Goal: Task Accomplishment & Management: Complete application form

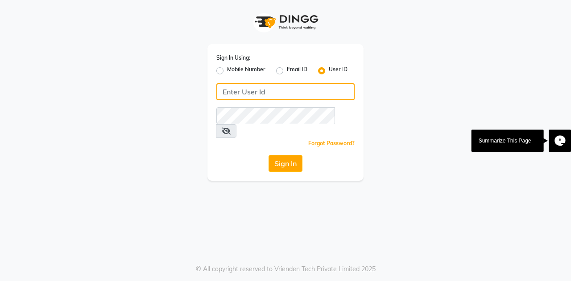
click at [244, 92] on input "Username" at bounding box center [285, 91] width 138 height 17
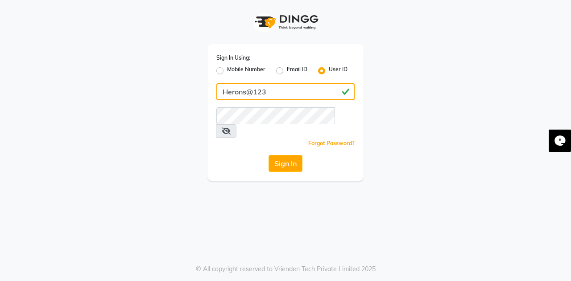
type input "Herons@123"
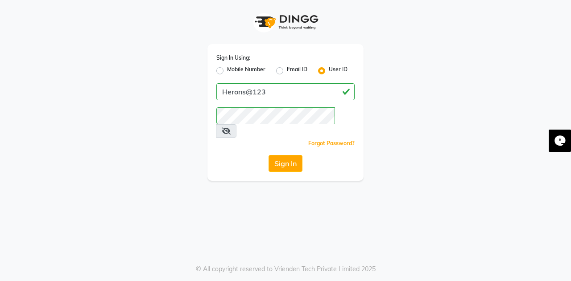
click at [231, 128] on icon at bounding box center [226, 131] width 9 height 7
click at [288, 155] on button "Sign In" at bounding box center [285, 163] width 34 height 17
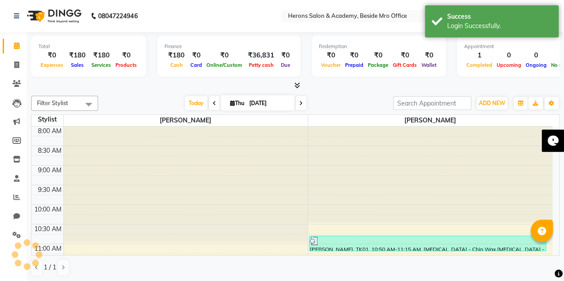
scroll to position [271, 0]
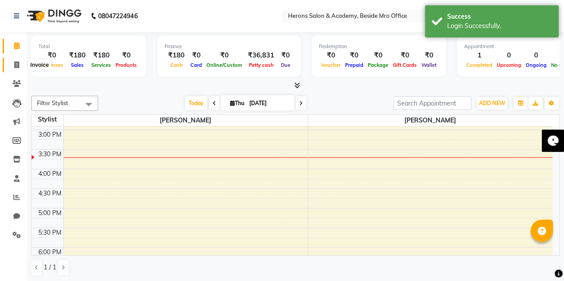
click at [15, 61] on span at bounding box center [17, 65] width 16 height 10
select select "service"
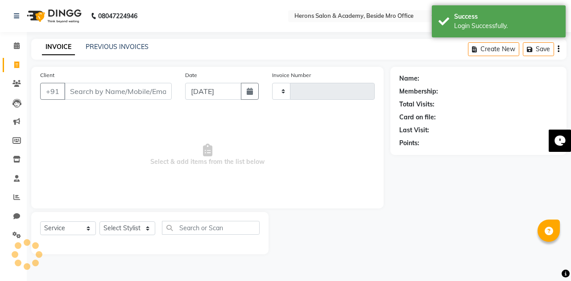
type input "0336"
select select "7758"
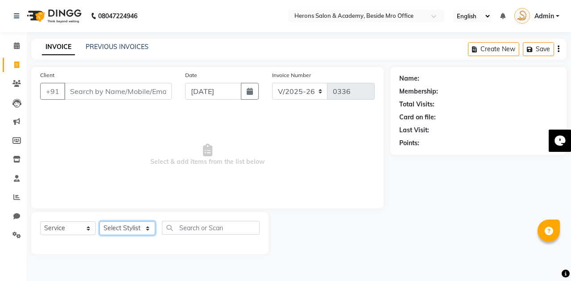
click at [121, 230] on select "Select Stylist [PERSON_NAME] [PERSON_NAME]" at bounding box center [127, 229] width 56 height 14
select select "69236"
click at [99, 222] on select "Select Stylist [PERSON_NAME] [PERSON_NAME]" at bounding box center [127, 229] width 56 height 14
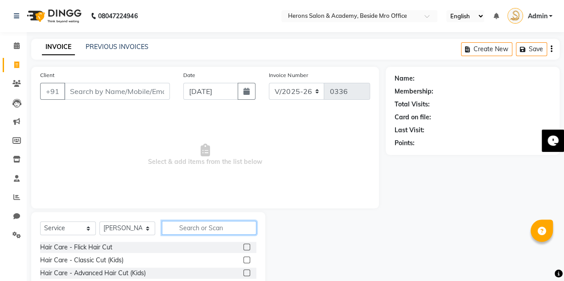
click at [196, 227] on input "text" at bounding box center [209, 228] width 95 height 14
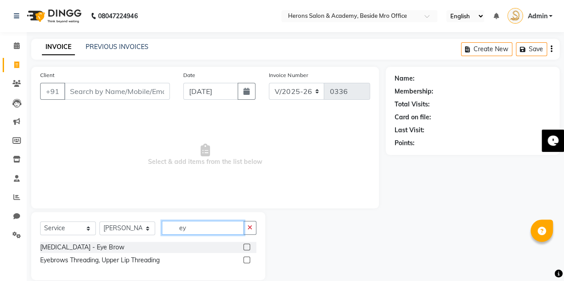
type input "ey"
click at [247, 244] on label at bounding box center [246, 247] width 7 height 7
click at [247, 245] on input "checkbox" at bounding box center [246, 248] width 6 height 6
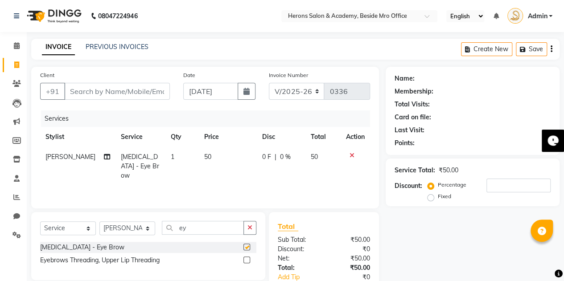
checkbox input "false"
click at [250, 223] on button "button" at bounding box center [249, 228] width 13 height 14
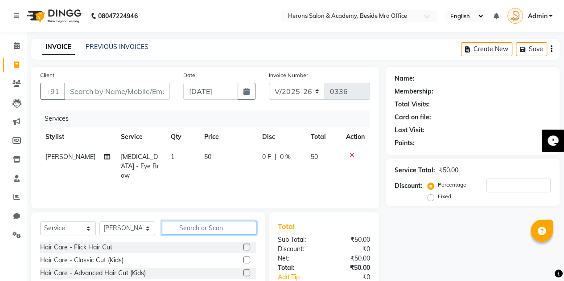
click at [199, 230] on input "text" at bounding box center [209, 228] width 95 height 14
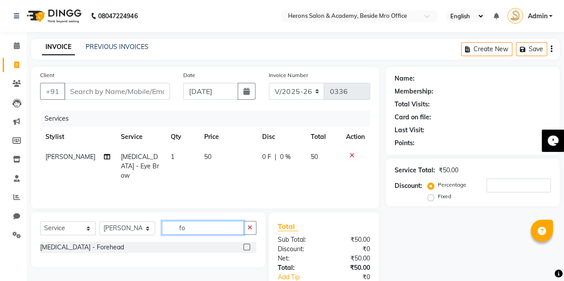
type input "fo"
click at [246, 246] on label at bounding box center [246, 247] width 7 height 7
click at [246, 246] on input "checkbox" at bounding box center [246, 248] width 6 height 6
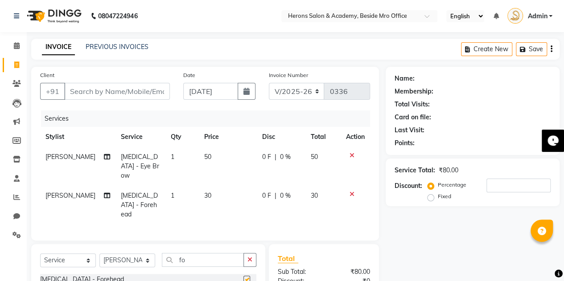
checkbox input "false"
click at [564, 274] on div "Name: Membership: Total Visits: Card on file: Last Visit: Points: Service Total…" at bounding box center [476, 212] width 181 height 290
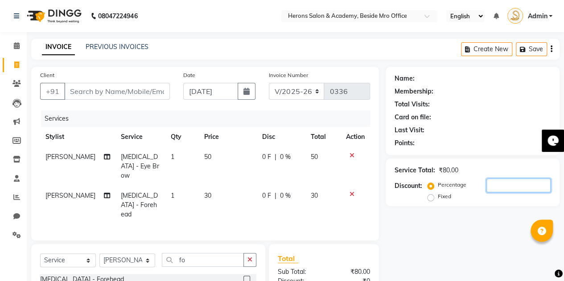
click at [564, 274] on div "Name: Membership: Total Visits: Card on file: Last Visit: Points: Service Total…" at bounding box center [476, 212] width 181 height 290
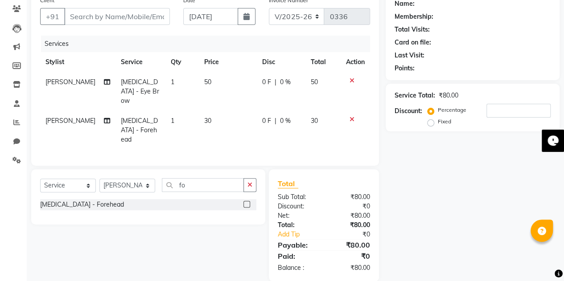
scroll to position [76, 0]
click at [366, 135] on div "Services Stylist Service Qty Price Disc Total Action [PERSON_NAME] [MEDICAL_DAT…" at bounding box center [205, 95] width 330 height 121
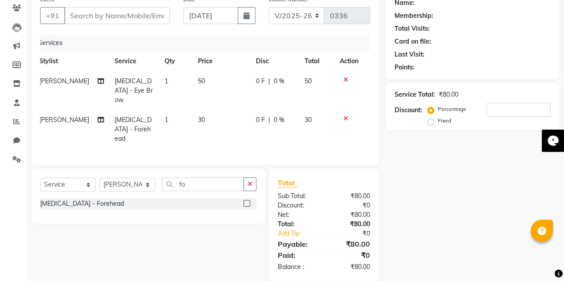
scroll to position [0, 0]
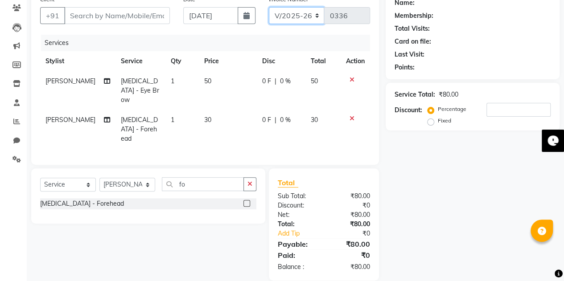
click at [314, 16] on select "V/2025 V/2025-26" at bounding box center [297, 15] width 56 height 17
click at [227, 35] on div "Services" at bounding box center [209, 43] width 336 height 16
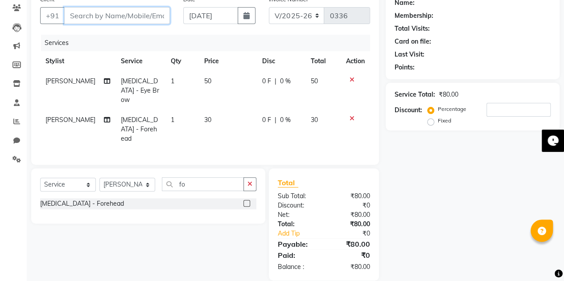
click at [97, 14] on input "Client" at bounding box center [117, 15] width 106 height 17
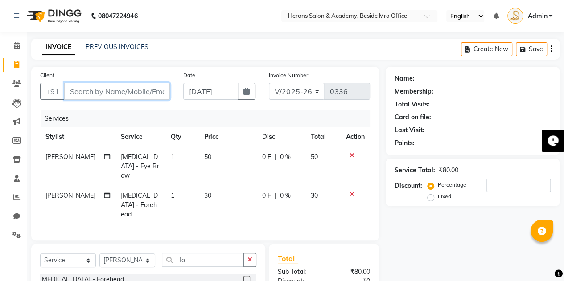
click at [96, 92] on input "Client" at bounding box center [117, 91] width 106 height 17
type input "8"
type input "0"
type input "8309455582"
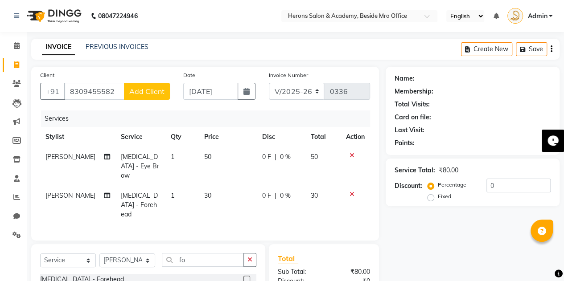
click at [140, 85] on button "Add Client" at bounding box center [147, 91] width 46 height 17
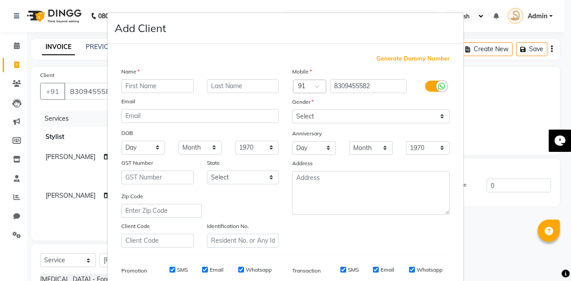
click at [153, 87] on input "text" at bounding box center [157, 86] width 72 height 14
type input "sarala"
click at [440, 115] on select "Select [DEMOGRAPHIC_DATA] [DEMOGRAPHIC_DATA] Other Prefer Not To Say" at bounding box center [370, 117] width 157 height 14
select select "[DEMOGRAPHIC_DATA]"
click at [292, 110] on select "Select [DEMOGRAPHIC_DATA] [DEMOGRAPHIC_DATA] Other Prefer Not To Say" at bounding box center [370, 117] width 157 height 14
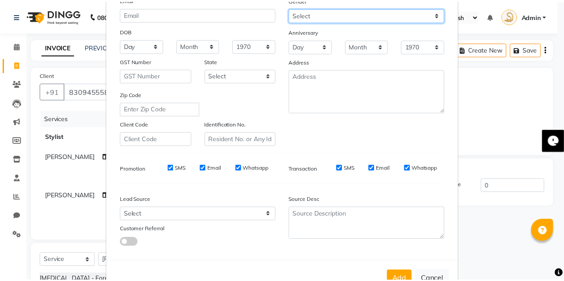
scroll to position [128, 0]
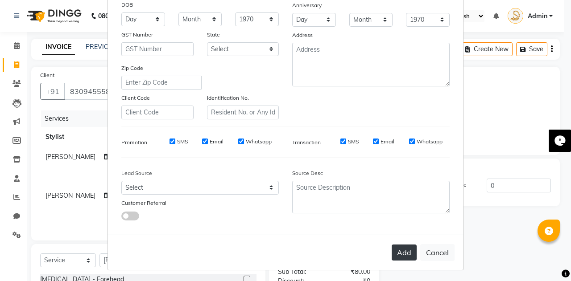
click at [400, 252] on button "Add" at bounding box center [403, 253] width 25 height 16
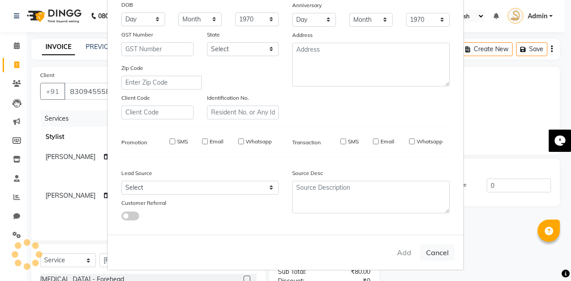
select select
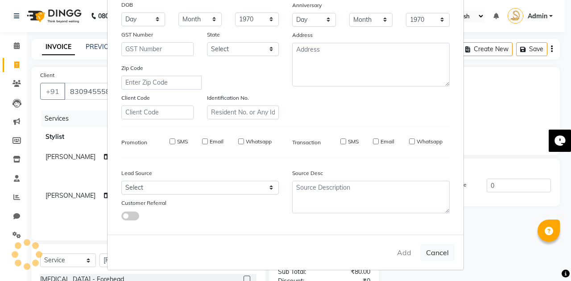
select select
checkbox input "false"
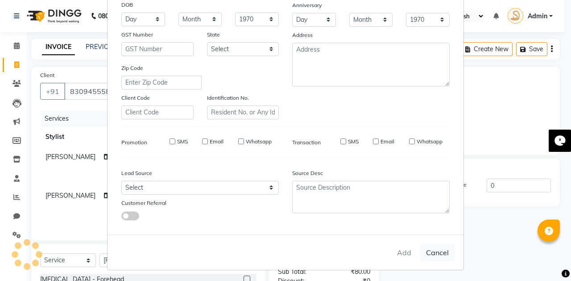
checkbox input "false"
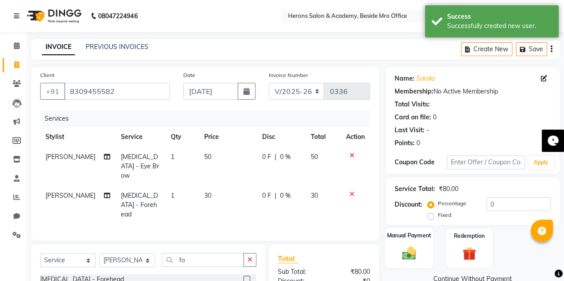
click at [407, 243] on div "Manual Payment" at bounding box center [409, 248] width 49 height 41
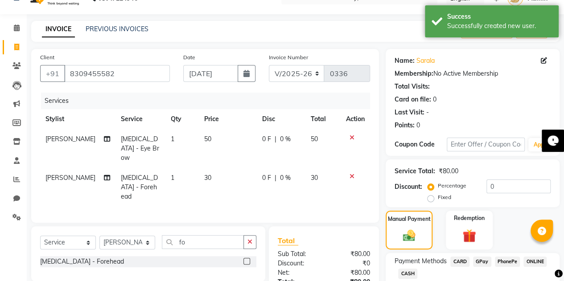
scroll to position [36, 0]
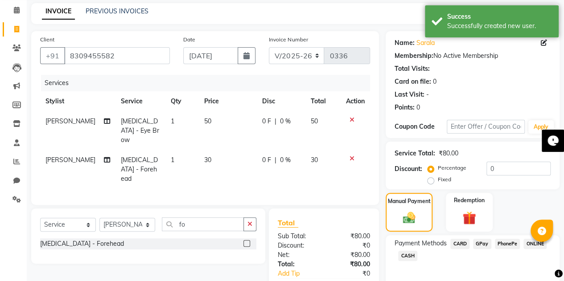
click at [406, 257] on span "CASH" at bounding box center [407, 256] width 19 height 10
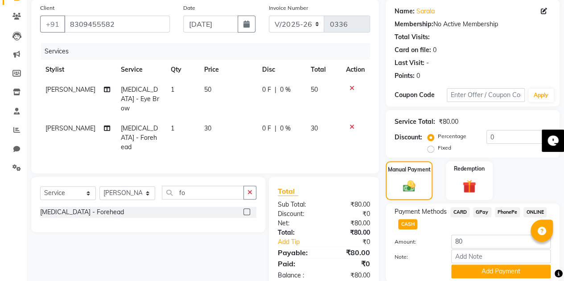
scroll to position [71, 0]
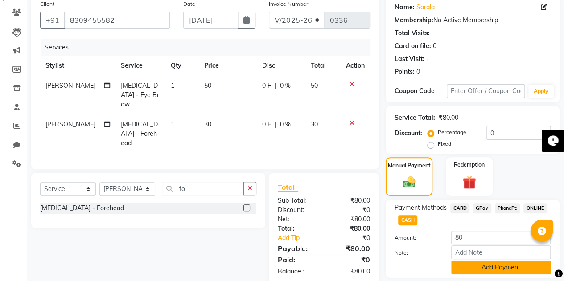
click at [502, 261] on button "Add Payment" at bounding box center [500, 268] width 99 height 14
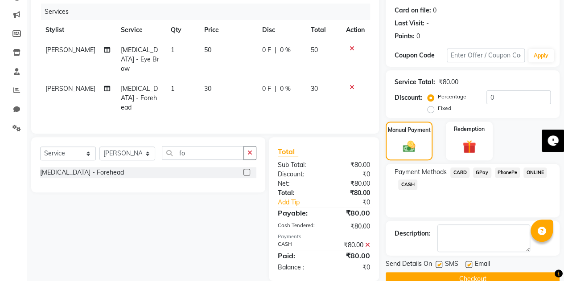
scroll to position [124, 0]
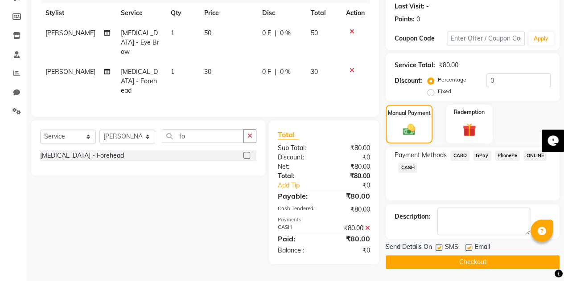
click at [472, 258] on button "Checkout" at bounding box center [473, 262] width 174 height 14
